Goal: Find specific page/section: Find specific page/section

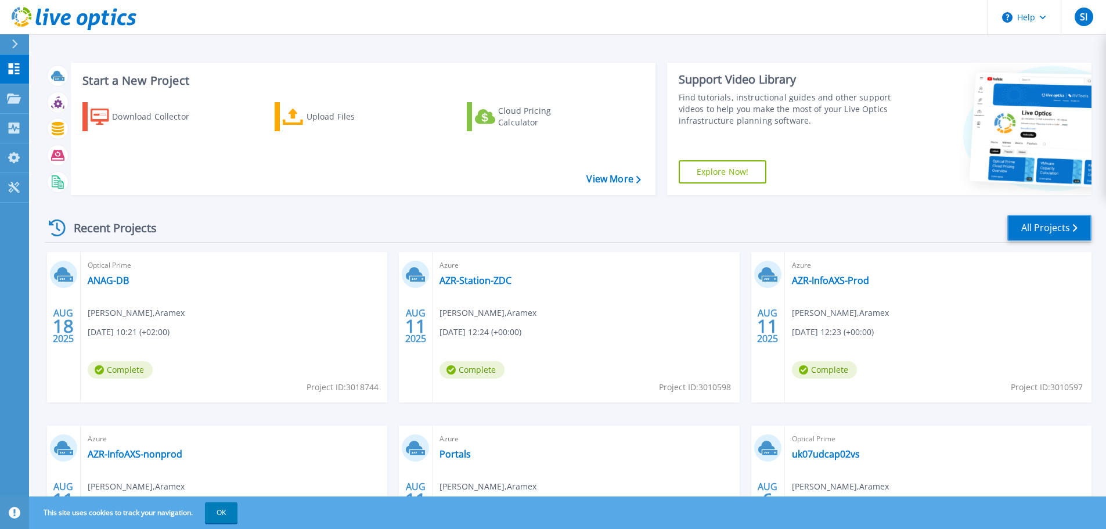
click at [1035, 230] on link "All Projects" at bounding box center [1050, 228] width 84 height 26
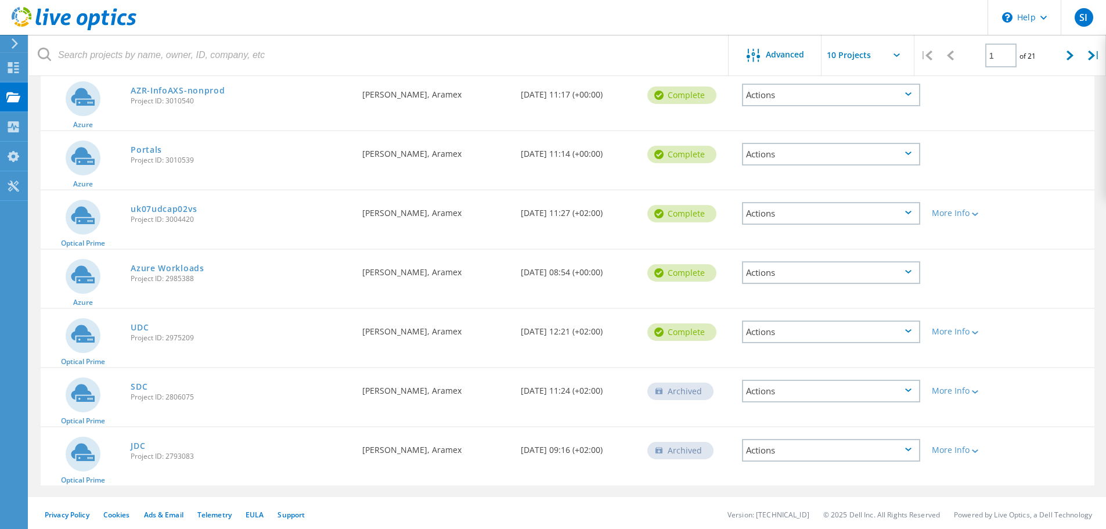
scroll to position [323, 0]
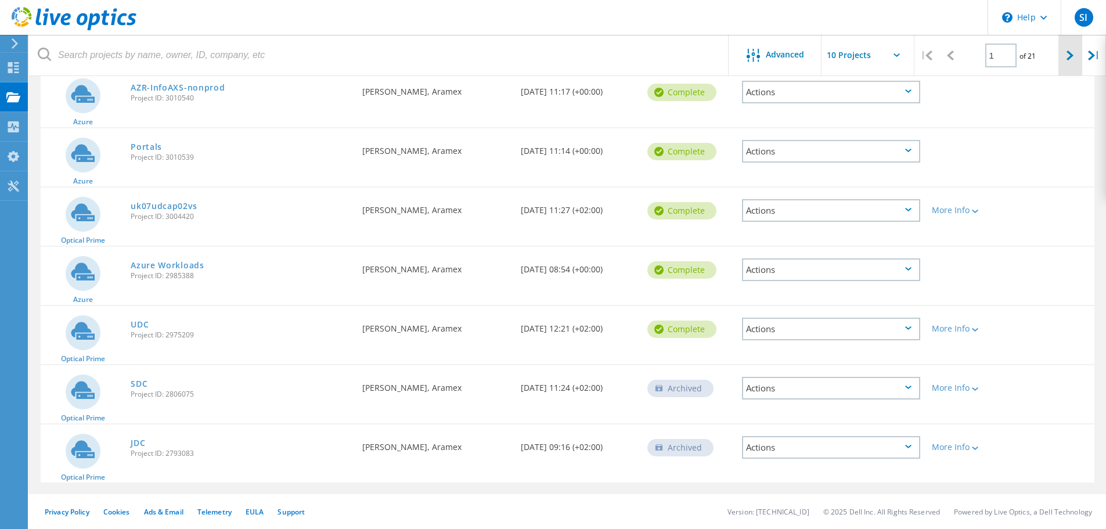
click at [1076, 51] on div at bounding box center [1071, 55] width 24 height 41
type input "2"
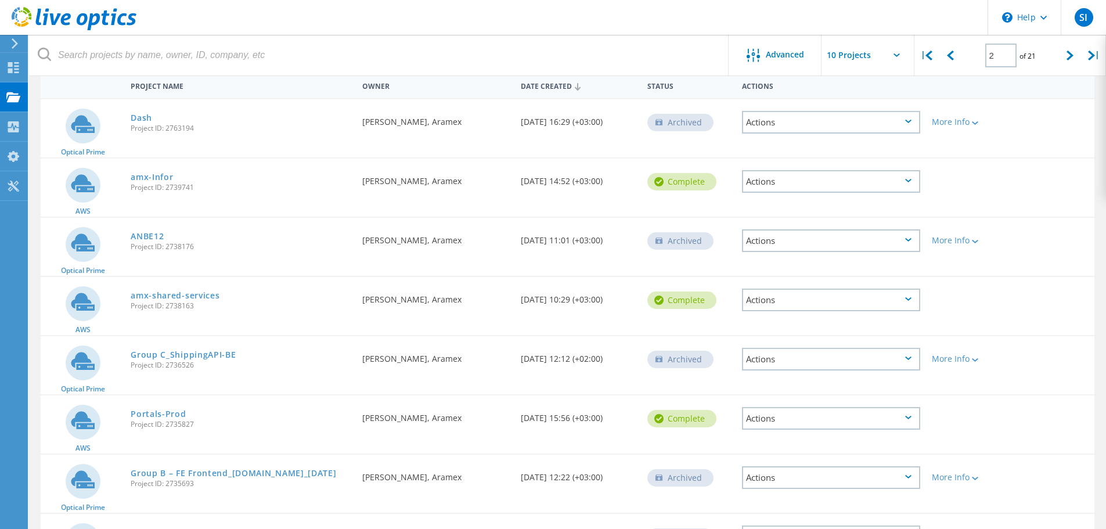
scroll to position [33, 0]
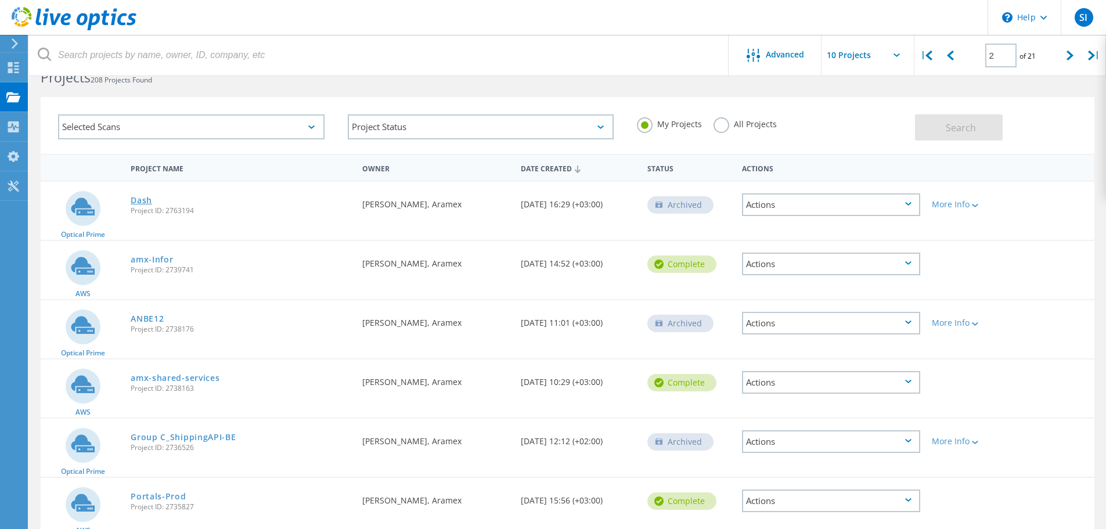
click at [151, 197] on link "Dash" at bounding box center [141, 200] width 21 height 8
click at [143, 201] on link "Dash" at bounding box center [141, 200] width 21 height 8
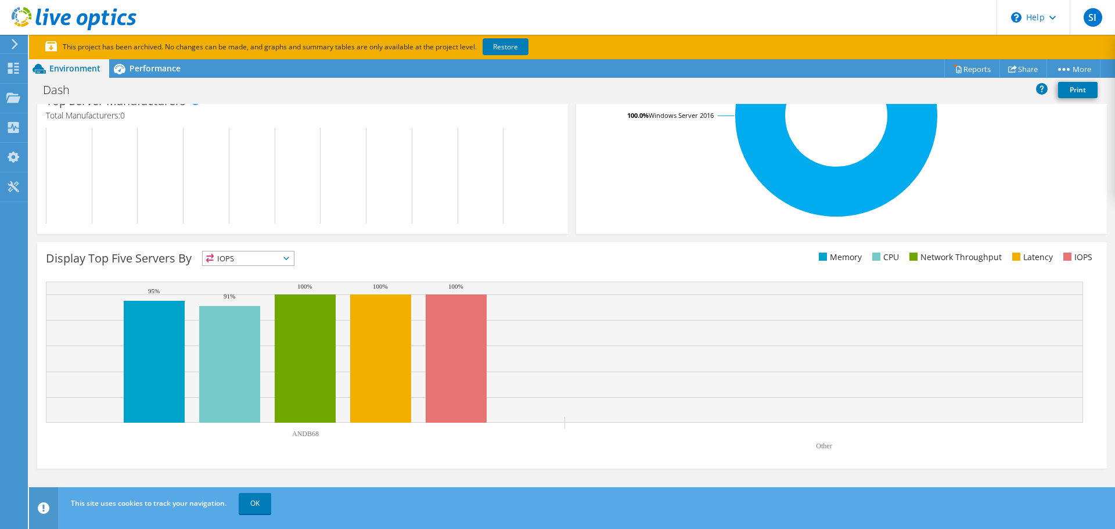
scroll to position [307, 0]
